Goal: Check status: Check status

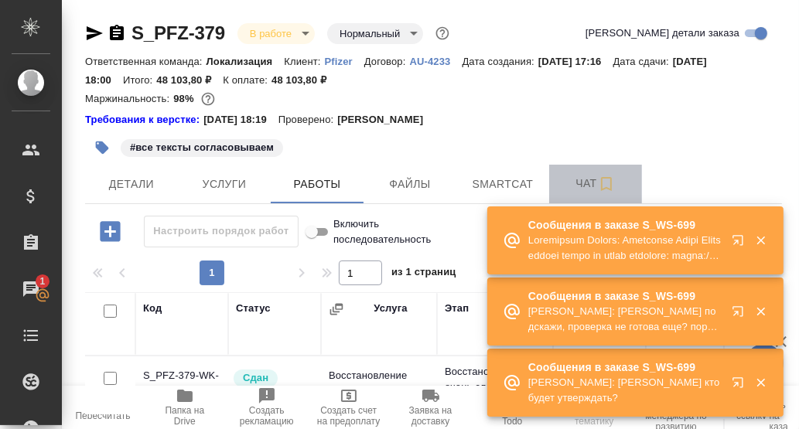
click at [586, 185] on span "Чат" at bounding box center [595, 183] width 74 height 19
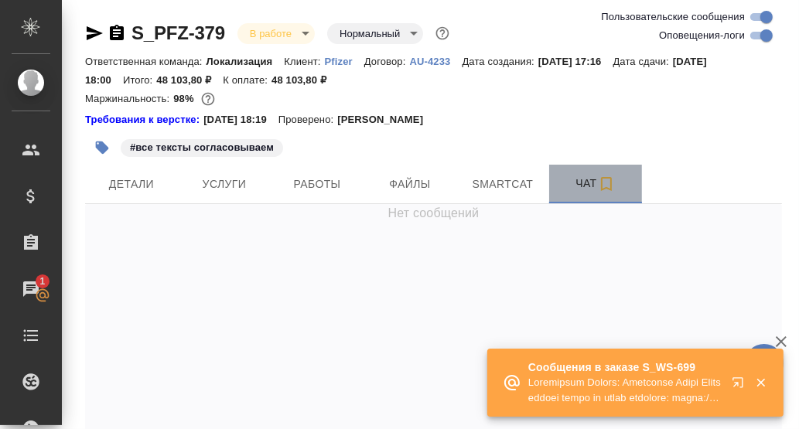
click at [582, 188] on span "Чат" at bounding box center [595, 183] width 74 height 19
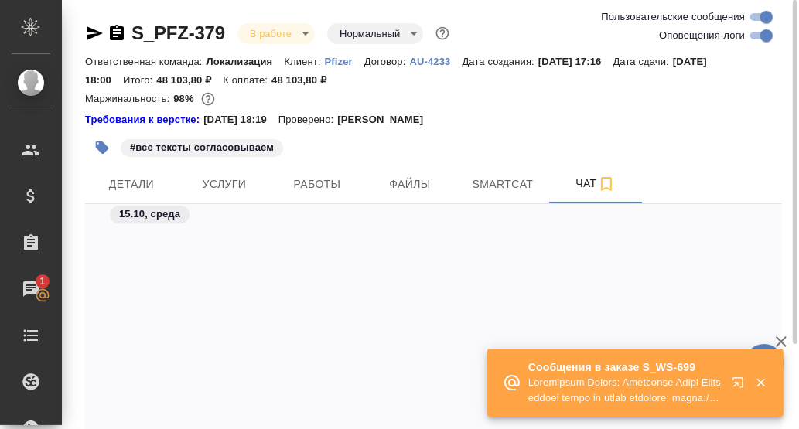
scroll to position [44864, 0]
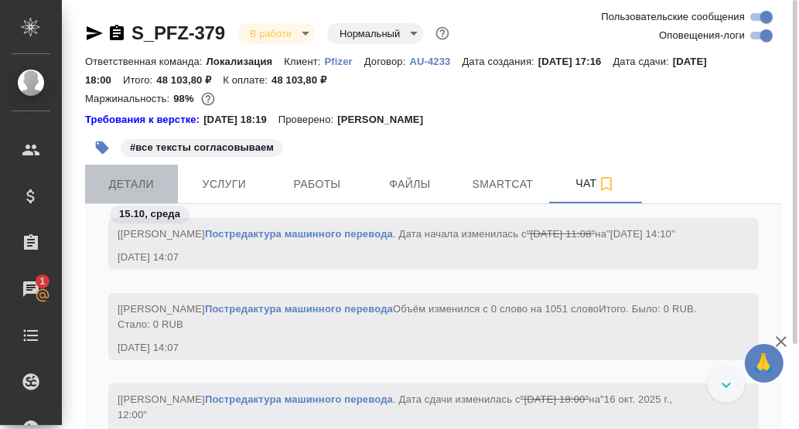
drag, startPoint x: 135, startPoint y: 183, endPoint x: 247, endPoint y: 208, distance: 114.0
click at [136, 183] on span "Детали" at bounding box center [131, 184] width 74 height 19
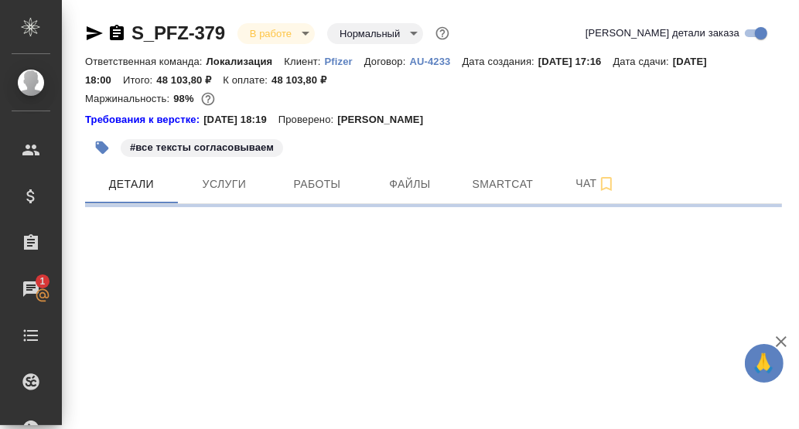
select select "RU"
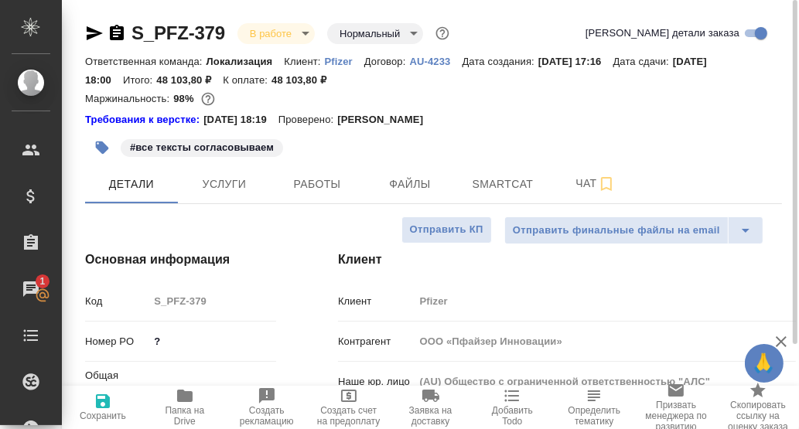
type textarea "x"
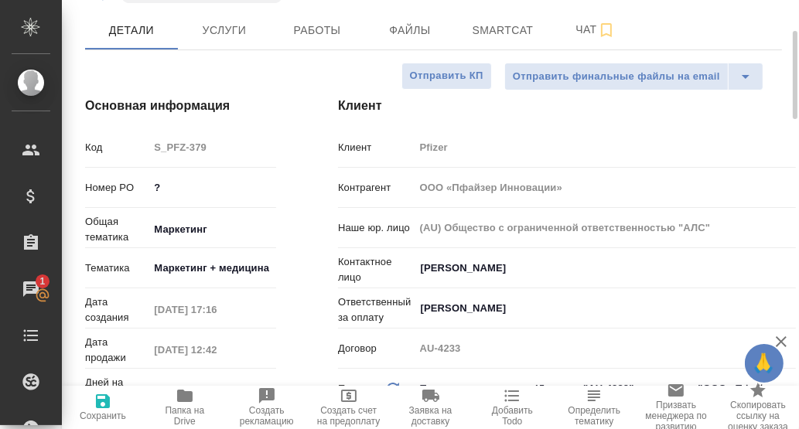
scroll to position [231, 0]
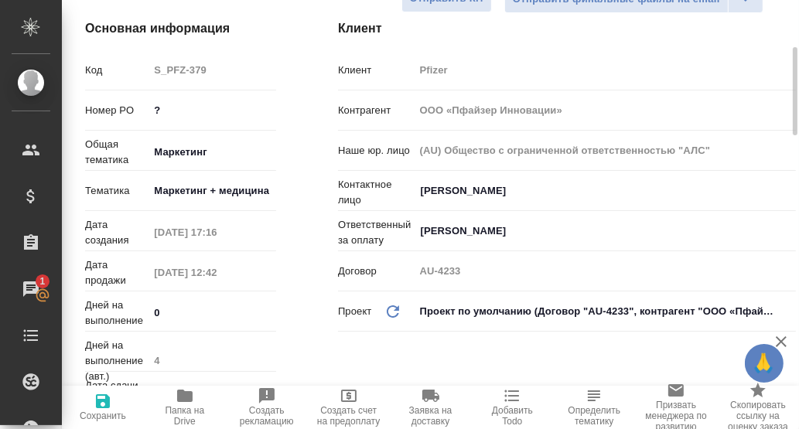
click at [183, 398] on icon "button" at bounding box center [184, 396] width 15 height 12
type textarea "x"
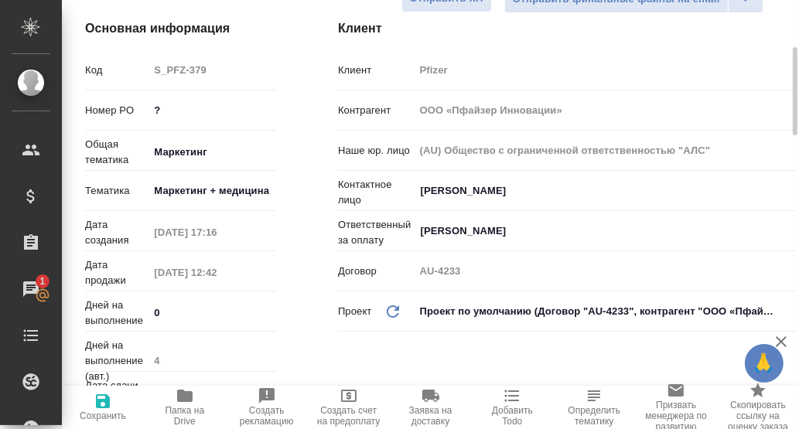
type textarea "x"
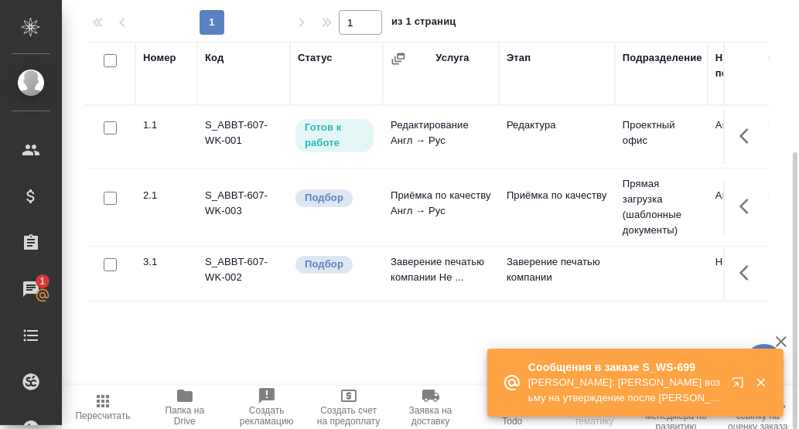
scroll to position [80, 0]
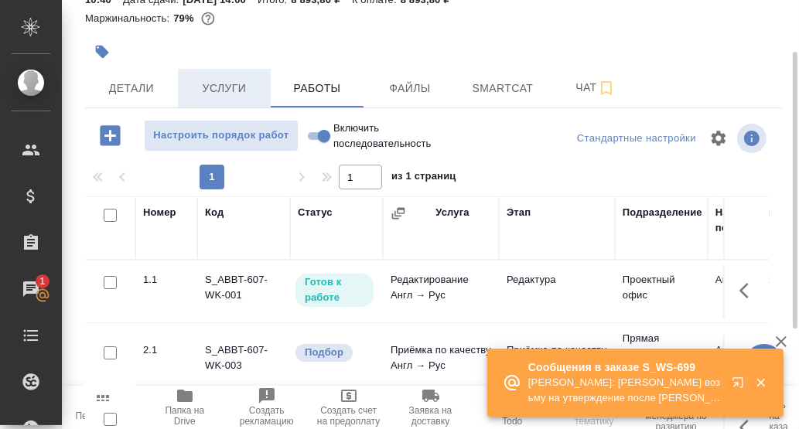
click at [227, 82] on span "Услуги" at bounding box center [224, 88] width 74 height 19
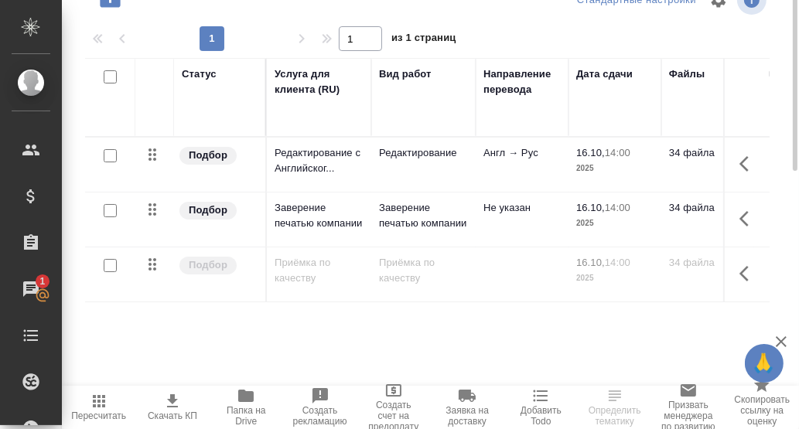
scroll to position [64, 0]
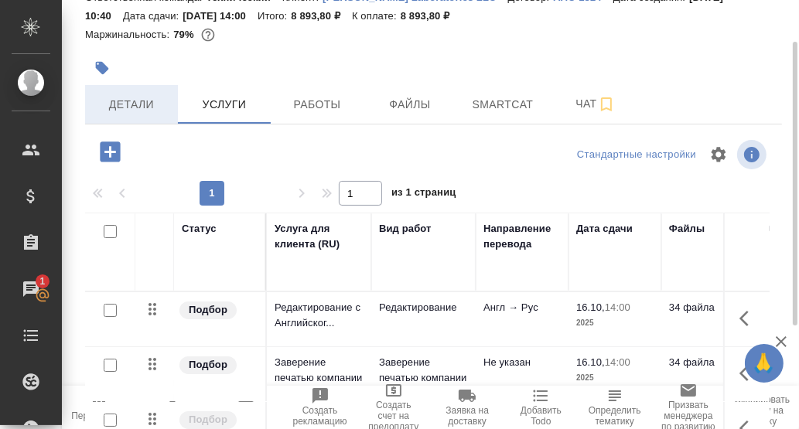
drag, startPoint x: 133, startPoint y: 99, endPoint x: 158, endPoint y: 106, distance: 26.4
click at [133, 99] on span "Детали" at bounding box center [131, 104] width 74 height 19
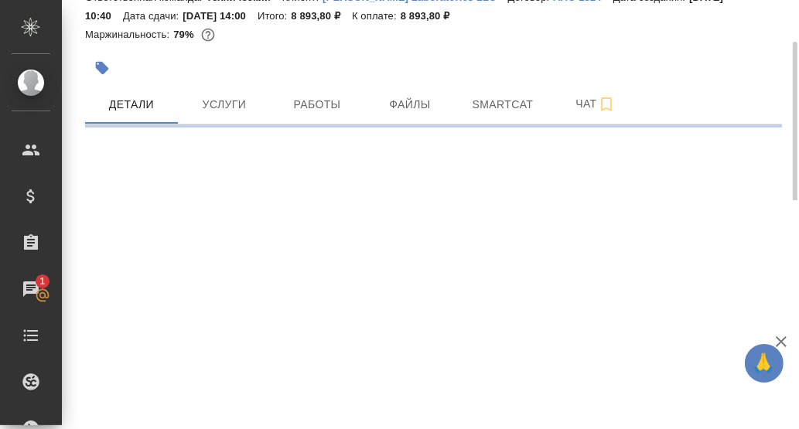
select select "RU"
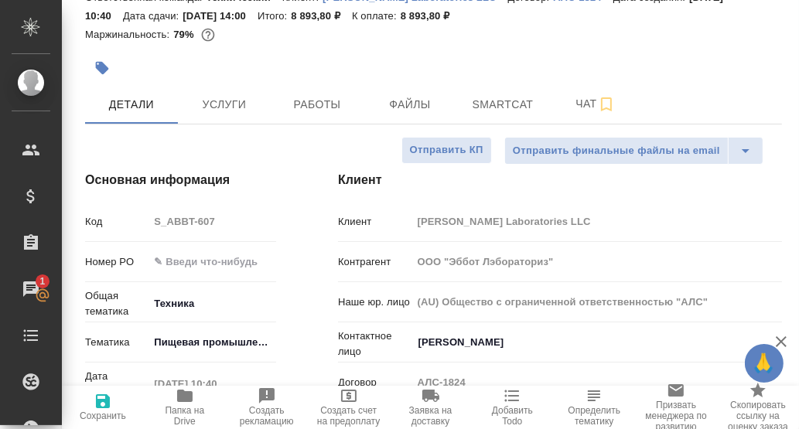
type textarea "x"
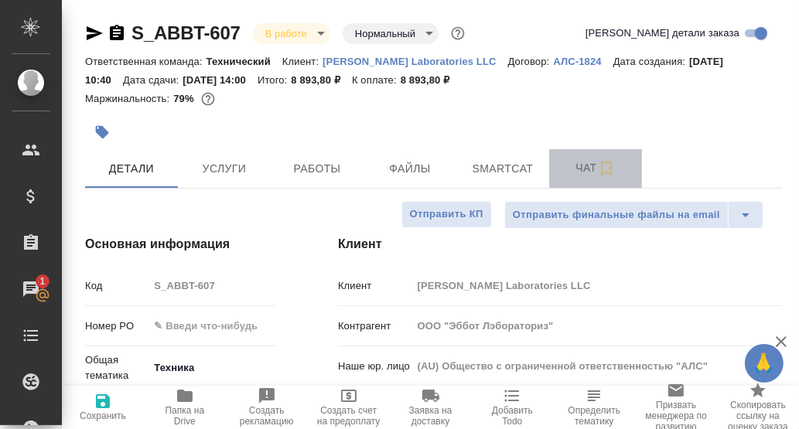
click at [585, 170] on span "Чат" at bounding box center [595, 167] width 74 height 19
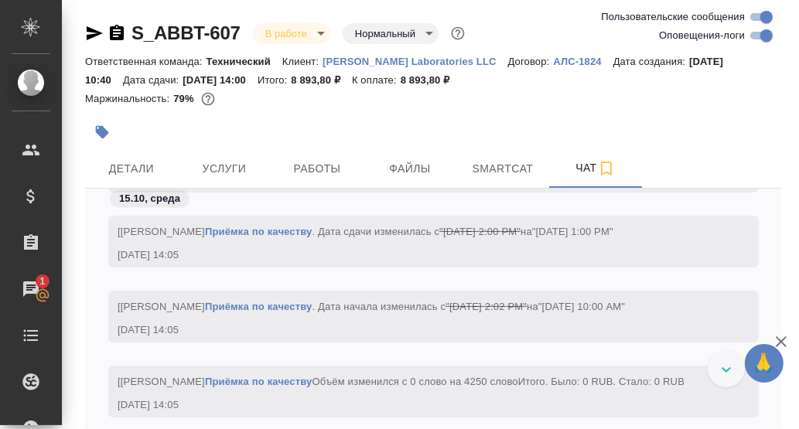
scroll to position [6182, 0]
